Goal: Find specific page/section: Find specific page/section

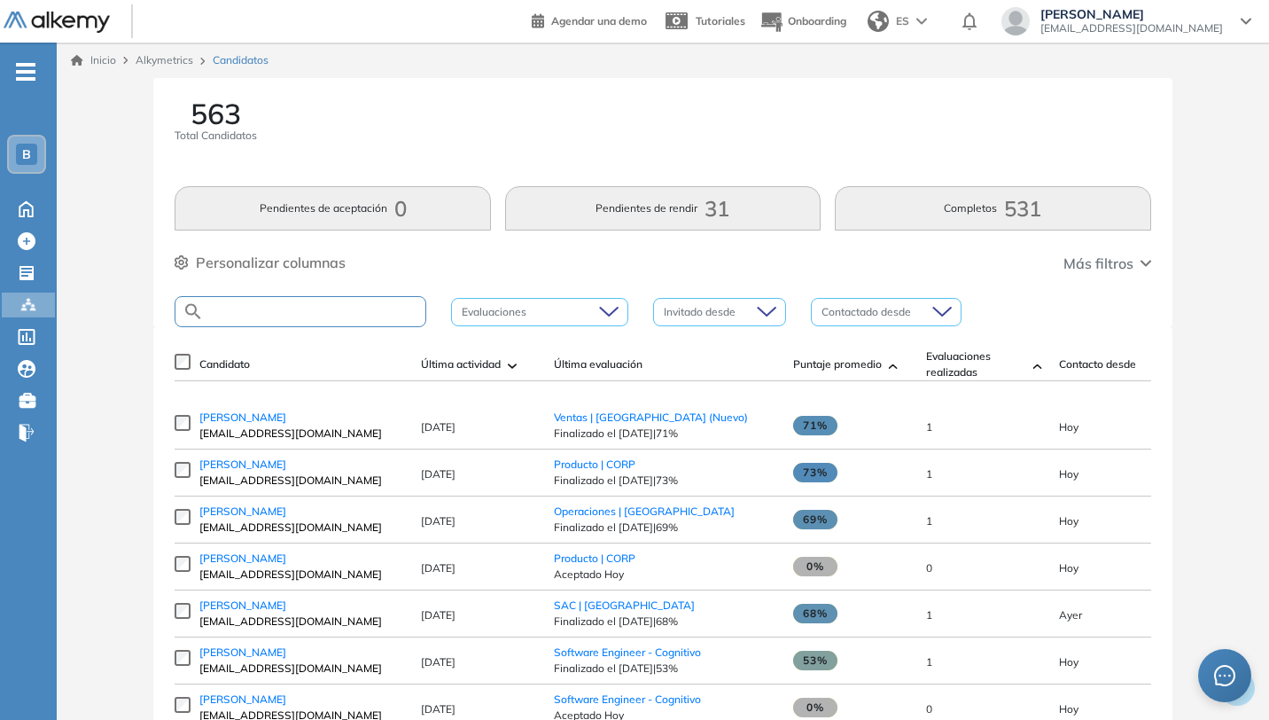
click at [344, 312] on input "text" at bounding box center [315, 311] width 222 height 13
type input "********"
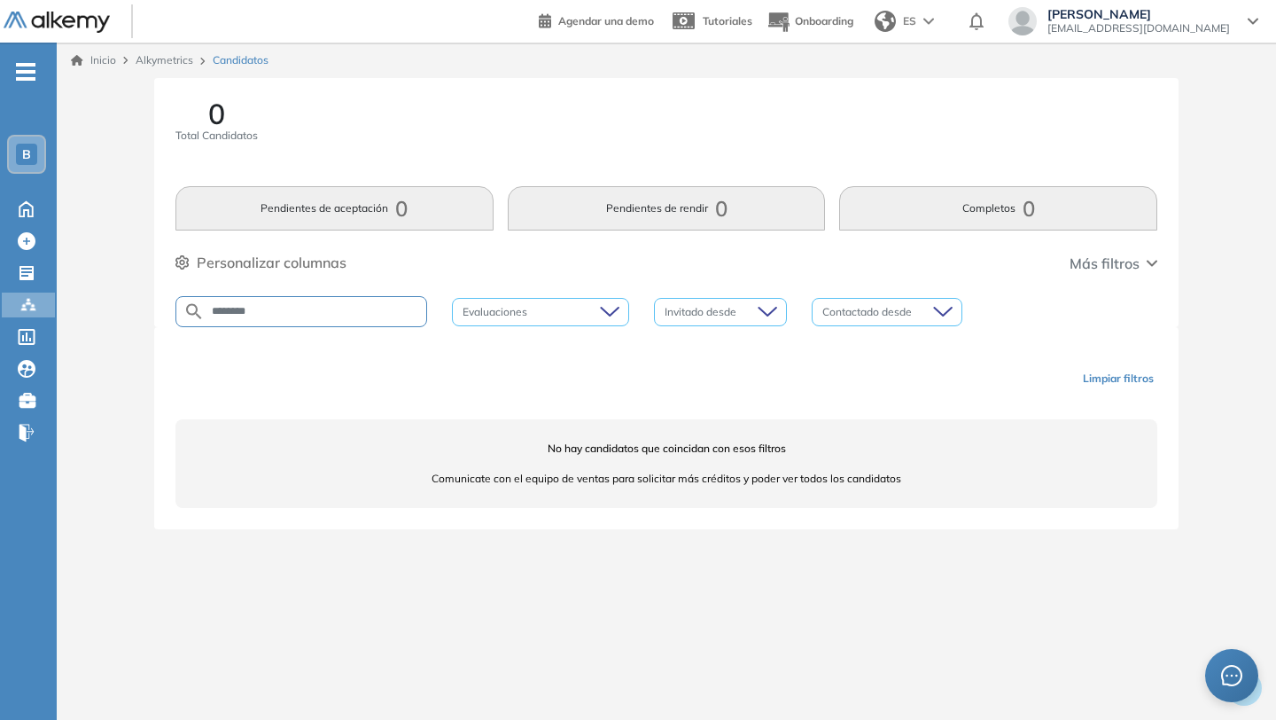
drag, startPoint x: 292, startPoint y: 312, endPoint x: 156, endPoint y: 312, distance: 135.6
click at [157, 312] on div "0 Total Candidatos Pendientes de aceptación 0 Pendientes de rendir 0 Completos …" at bounding box center [666, 202] width 1024 height 249
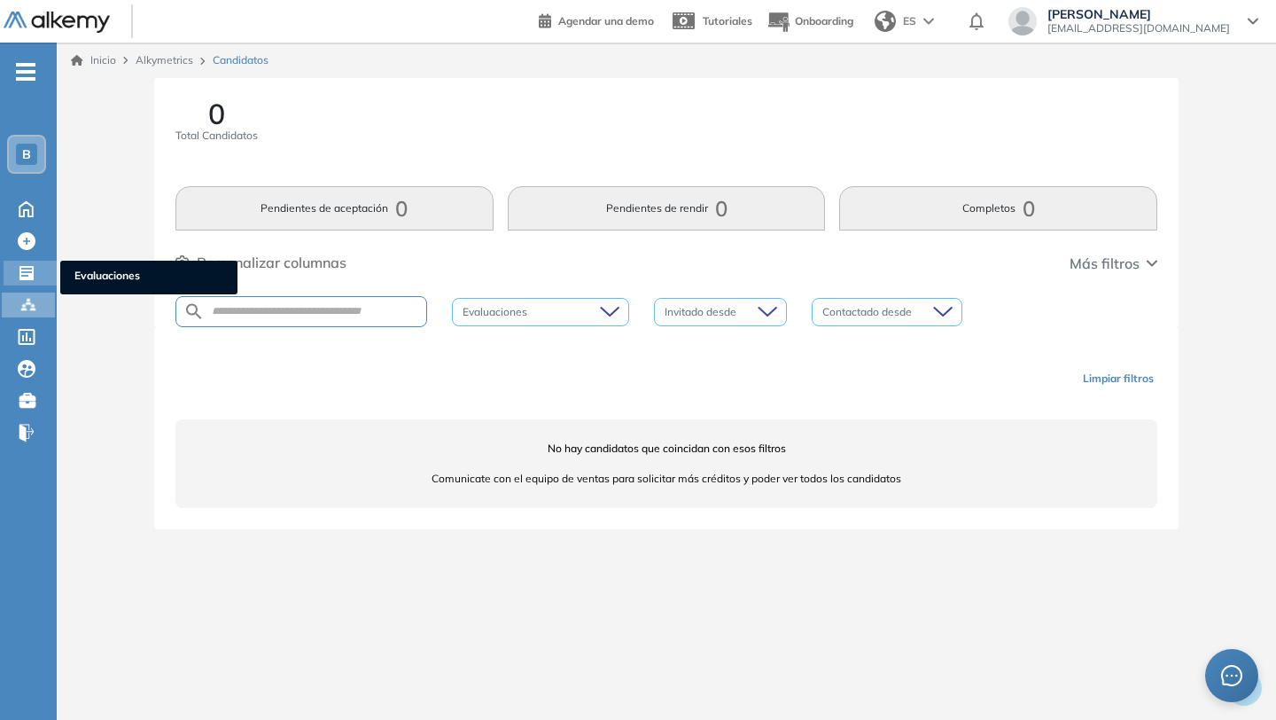
click at [30, 276] on icon at bounding box center [26, 273] width 14 height 14
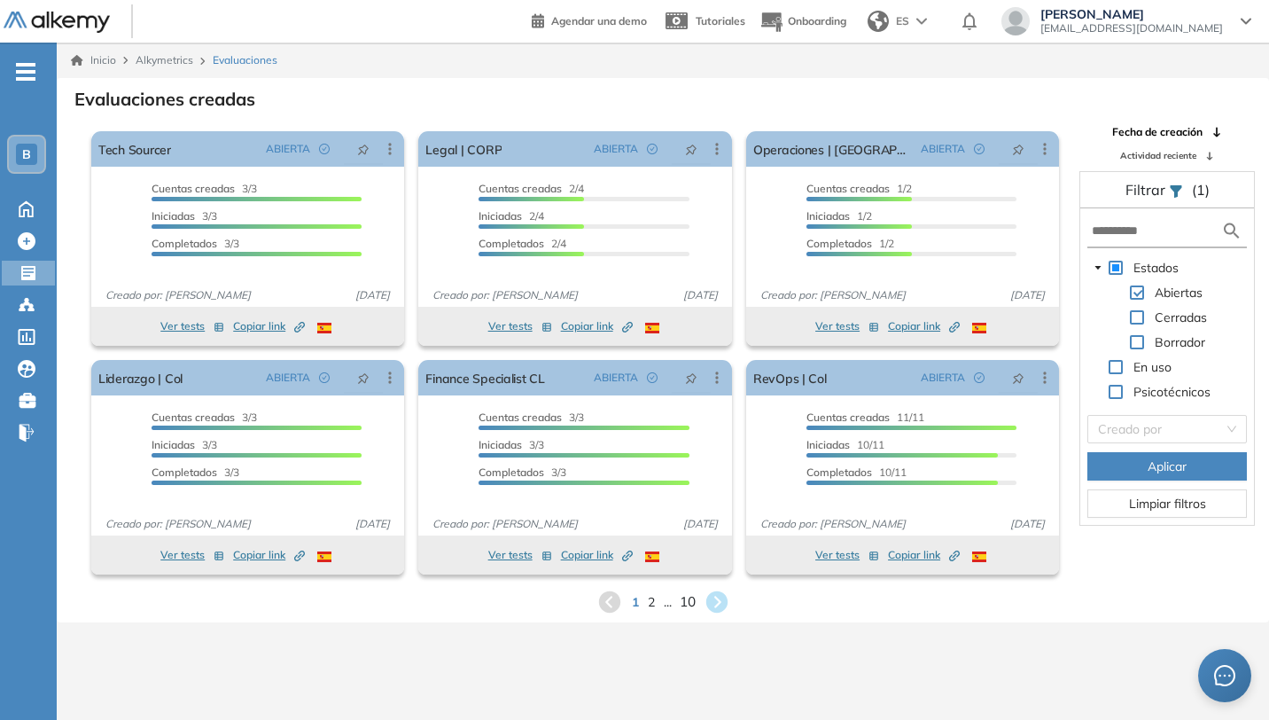
click at [689, 604] on span "10" at bounding box center [688, 601] width 16 height 20
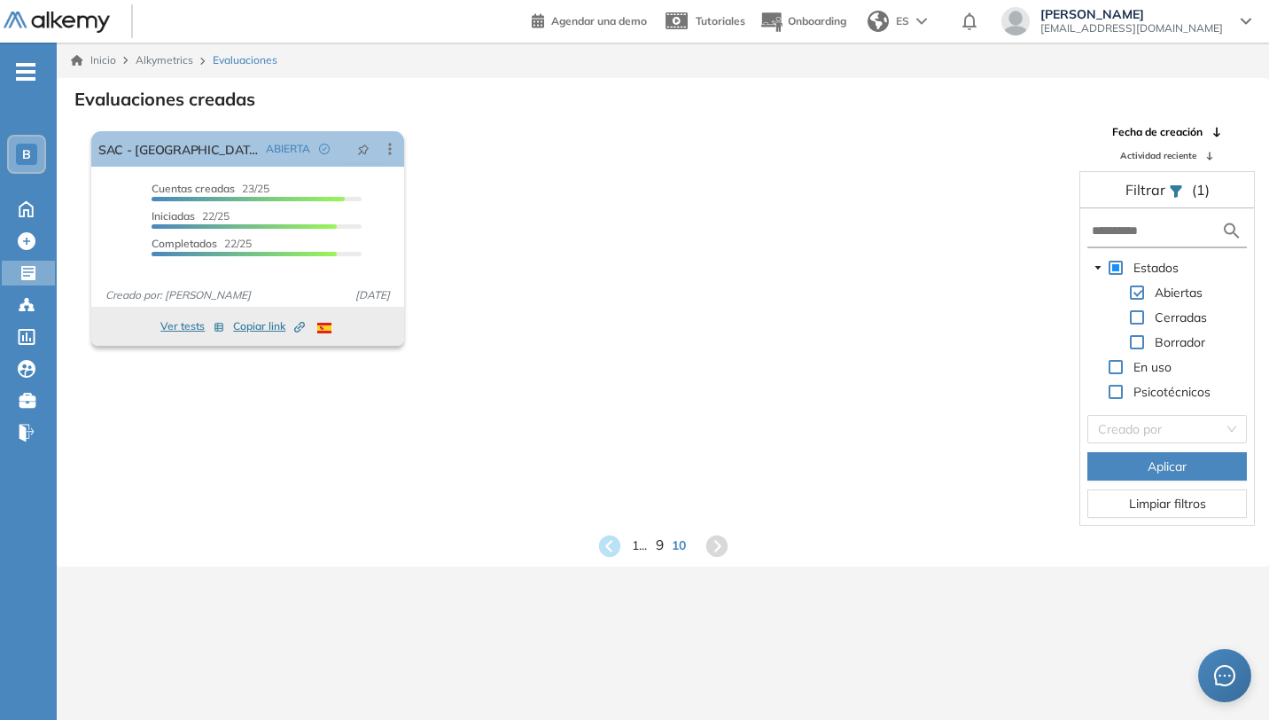
click at [659, 544] on span "9" at bounding box center [659, 545] width 8 height 20
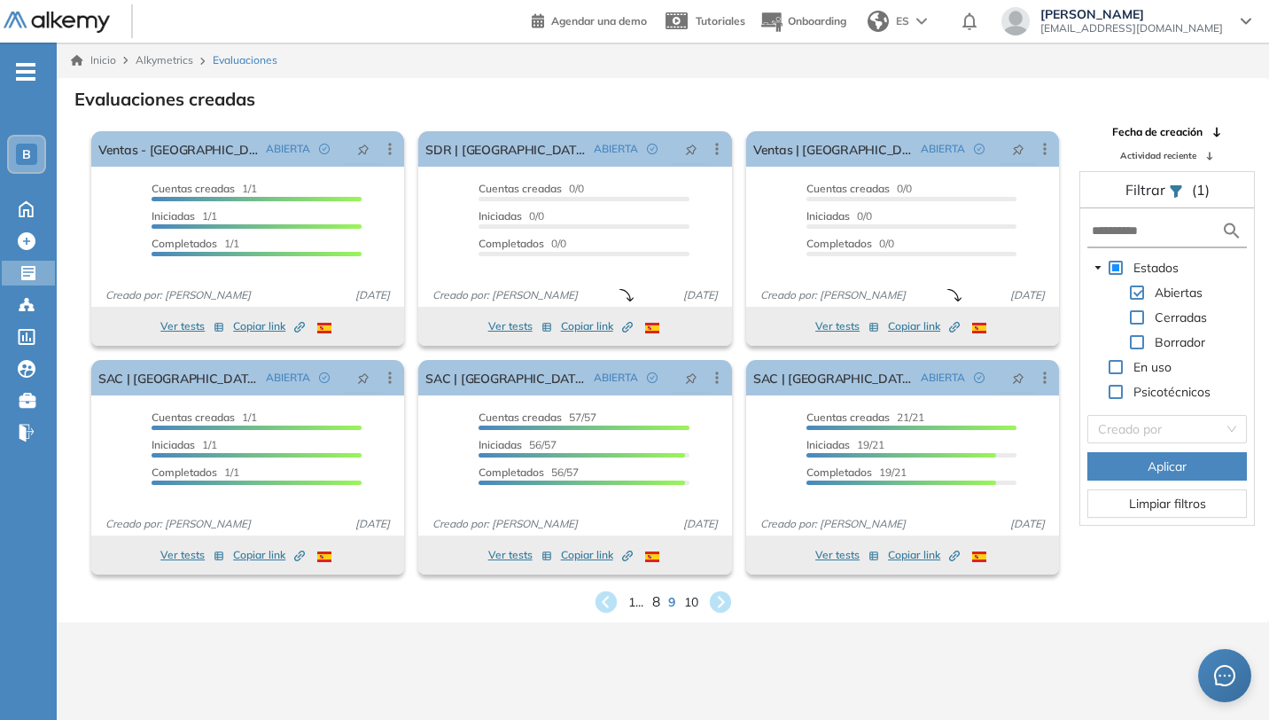
click at [652, 603] on span "8" at bounding box center [655, 601] width 8 height 20
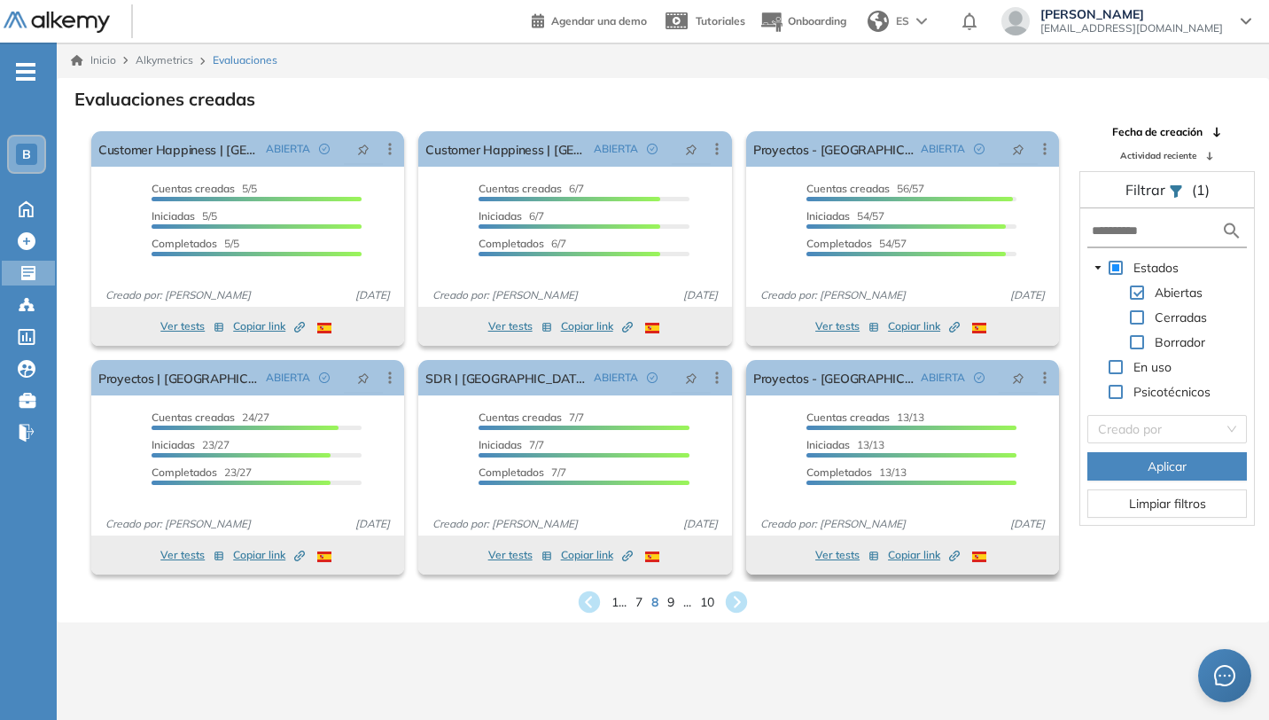
click at [926, 559] on span "Copiar link Created by potrace 1.16, written by [PERSON_NAME] [DATE]-[DATE]" at bounding box center [924, 555] width 72 height 16
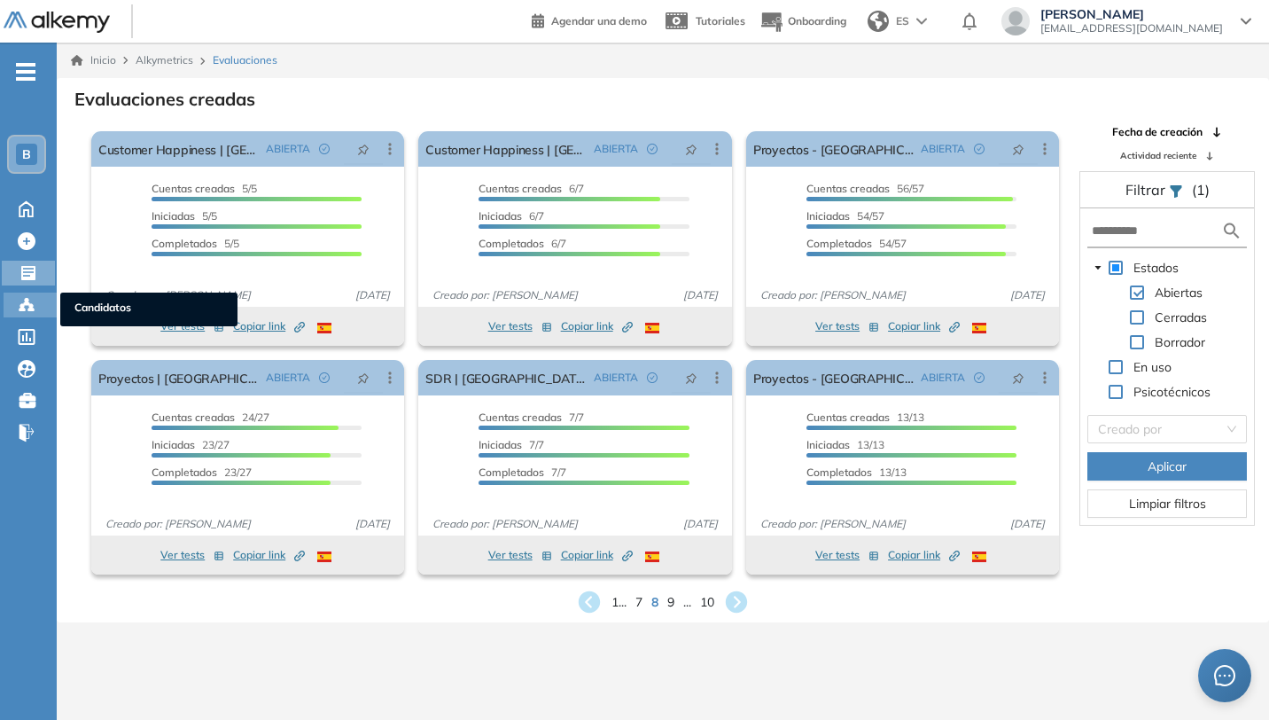
click at [21, 308] on icon at bounding box center [21, 310] width 5 height 4
